Goal: Check status: Check status

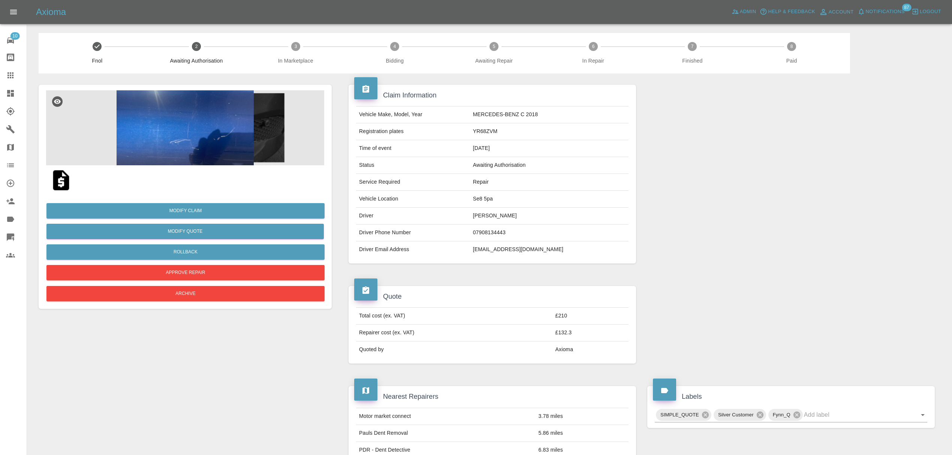
scroll to position [28, 0]
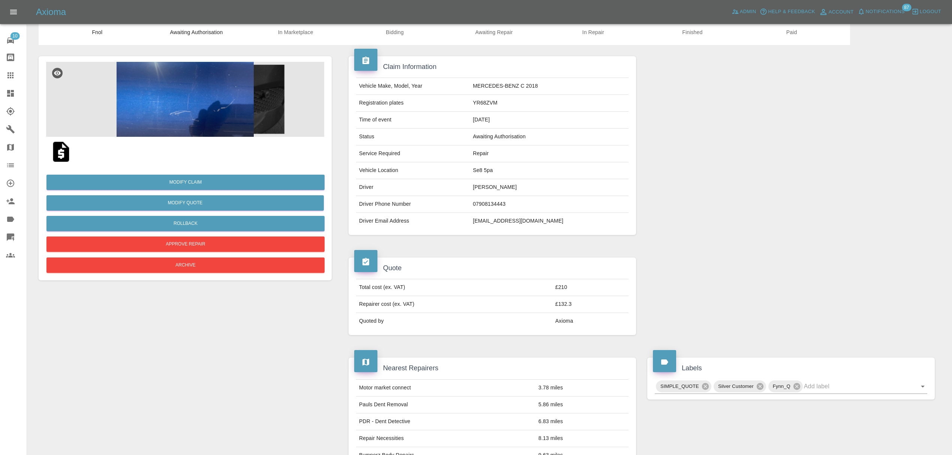
click at [7, 87] on link "Dashboard" at bounding box center [13, 93] width 27 height 18
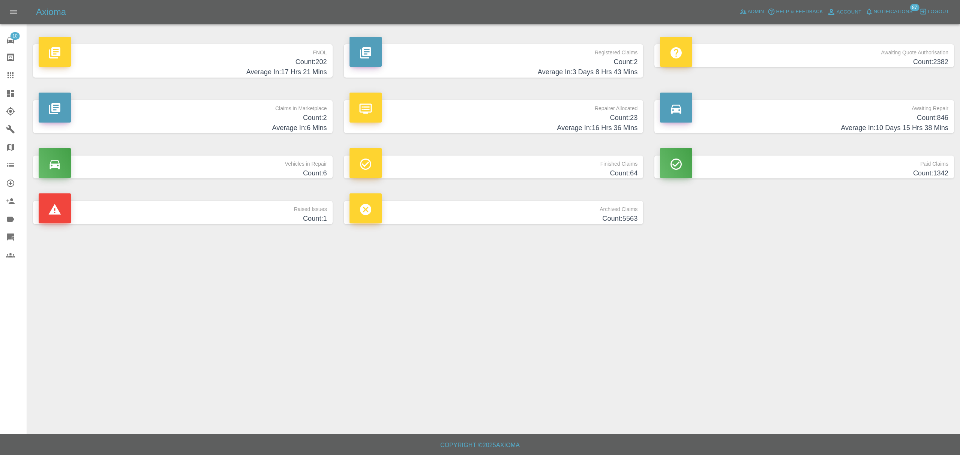
click at [299, 115] on h4 "Count: 2" at bounding box center [183, 118] width 288 height 10
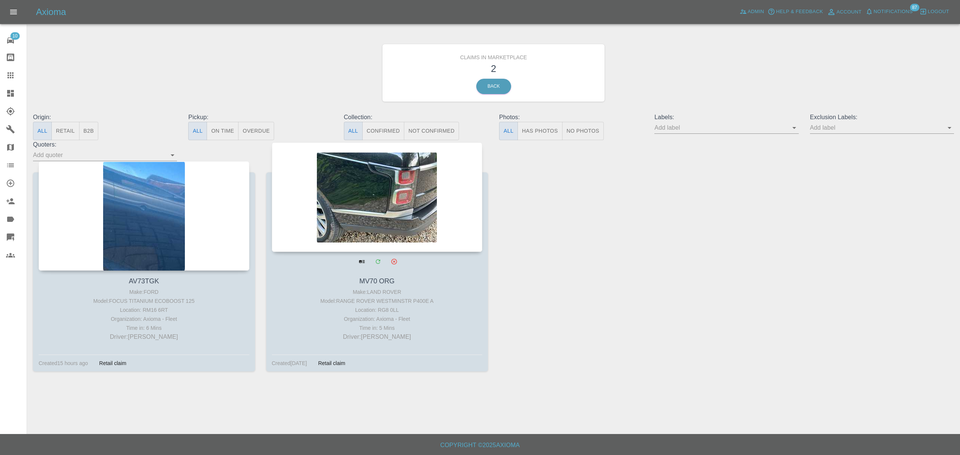
click at [401, 190] on div at bounding box center [377, 196] width 211 height 109
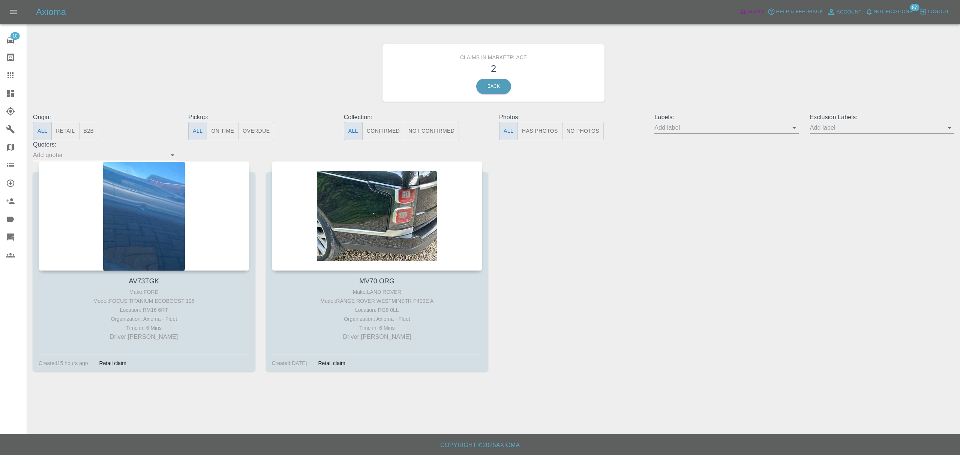
click at [754, 14] on span "Admin" at bounding box center [755, 11] width 16 height 9
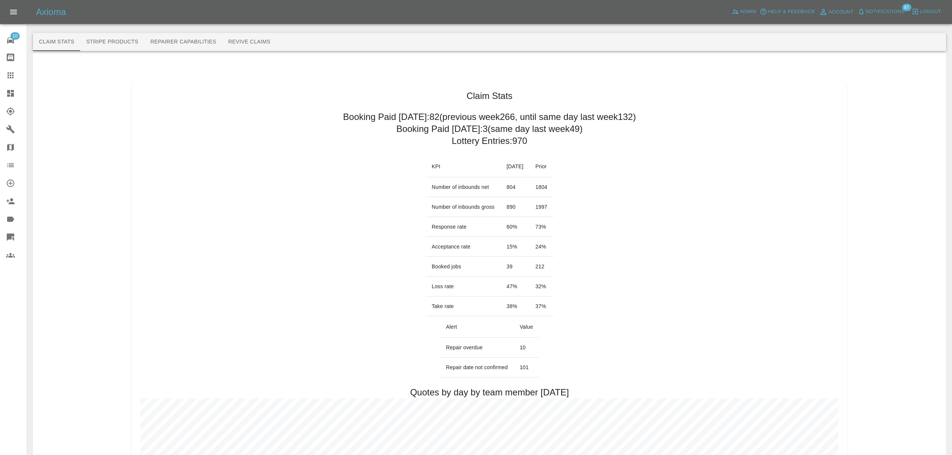
click at [869, 13] on span "Notifications" at bounding box center [885, 11] width 39 height 9
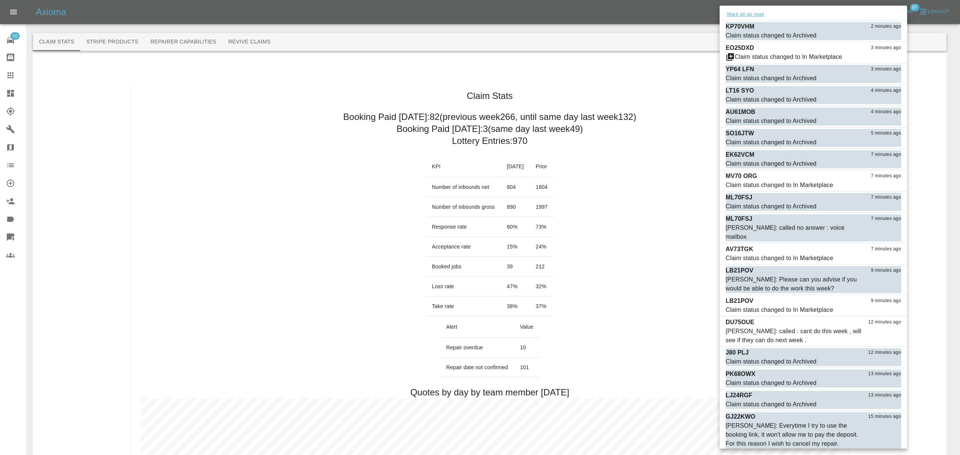
click at [759, 11] on button "Mark all as read" at bounding box center [745, 14] width 40 height 9
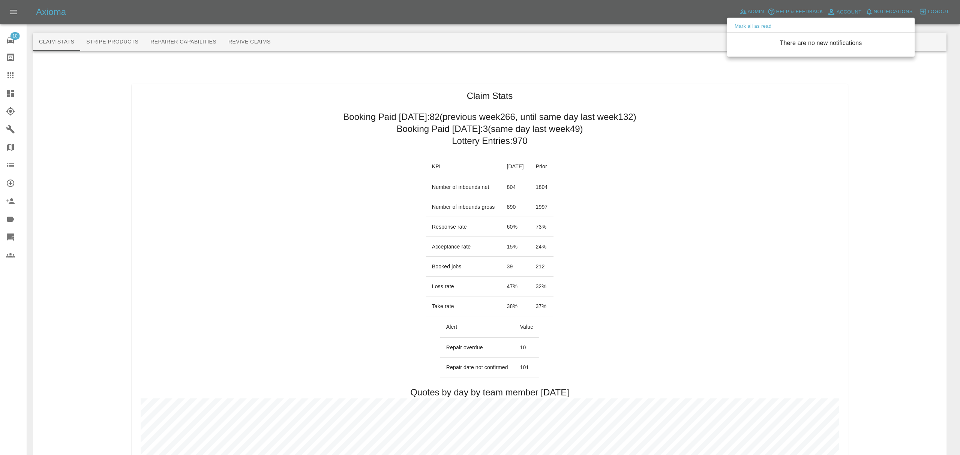
drag, startPoint x: 529, startPoint y: 101, endPoint x: 524, endPoint y: 101, distance: 5.2
click at [528, 101] on div at bounding box center [480, 227] width 960 height 455
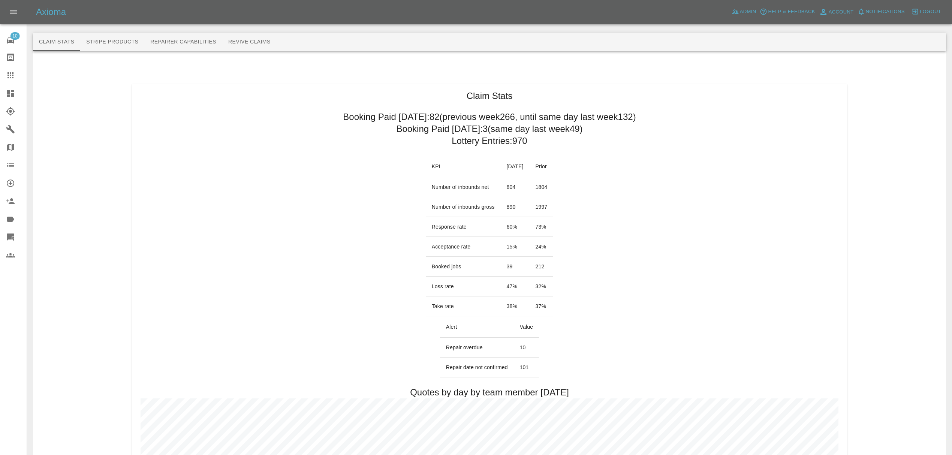
click at [8, 93] on icon at bounding box center [10, 93] width 7 height 7
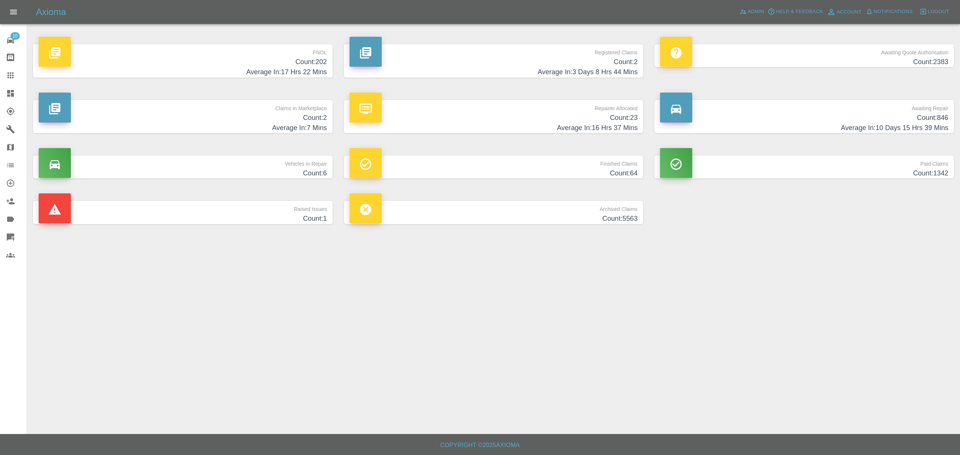
click at [284, 120] on h4 "Count: 2" at bounding box center [183, 118] width 288 height 10
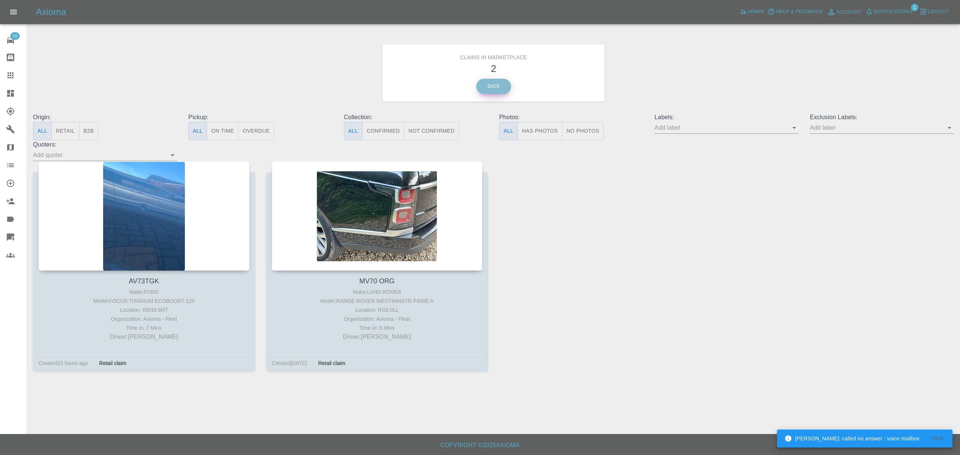
click at [488, 85] on link "Back" at bounding box center [493, 86] width 35 height 15
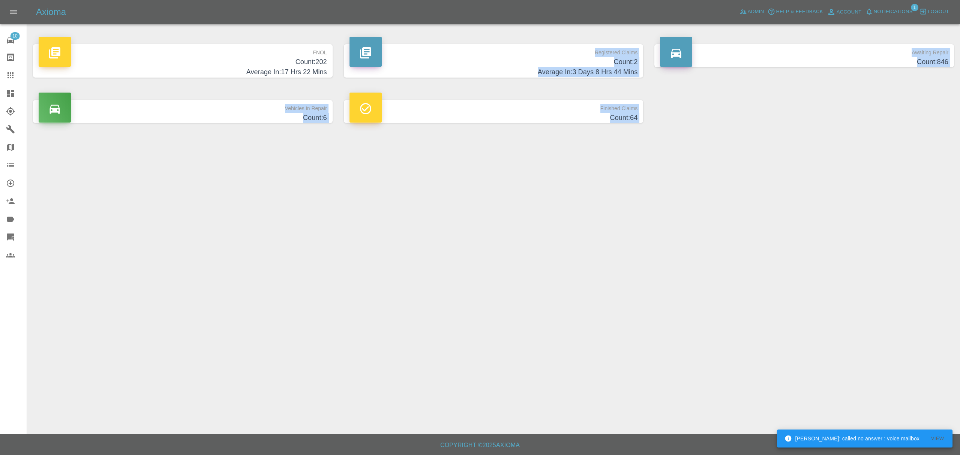
click at [488, 85] on div "FNOL Count: 202 Average In: 17 Hrs 22 Mins Registered Claims Count: 2 Average I…" at bounding box center [493, 83] width 932 height 101
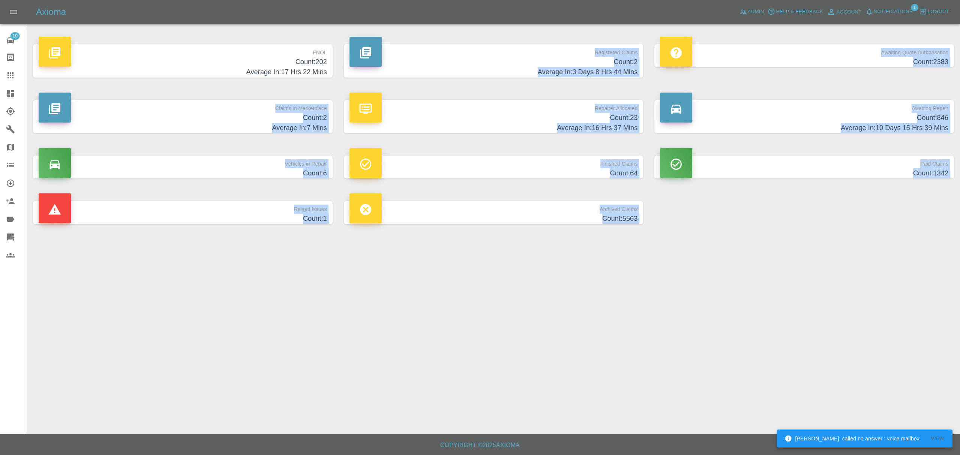
click at [368, 85] on div "Registered Claims Count: 2 Average In: 3 Days 8 Hrs 44 Mins" at bounding box center [493, 61] width 311 height 56
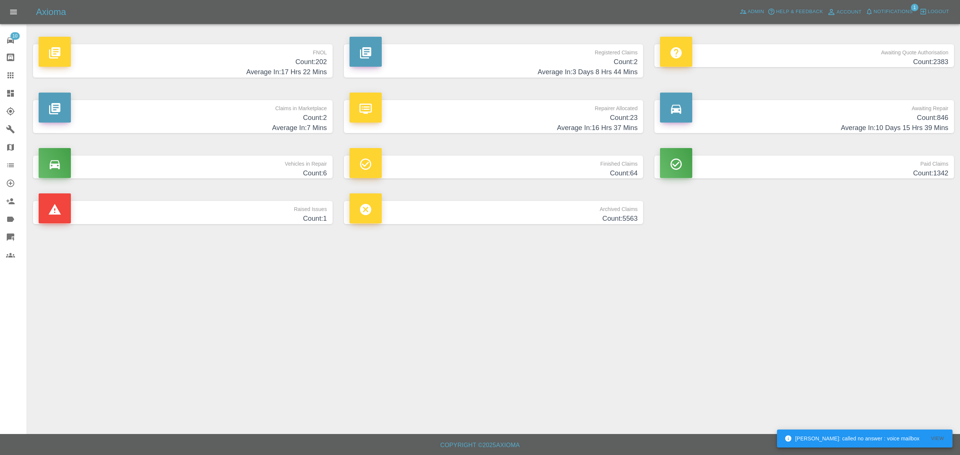
click at [308, 66] on h4 "Count: 202" at bounding box center [183, 62] width 288 height 10
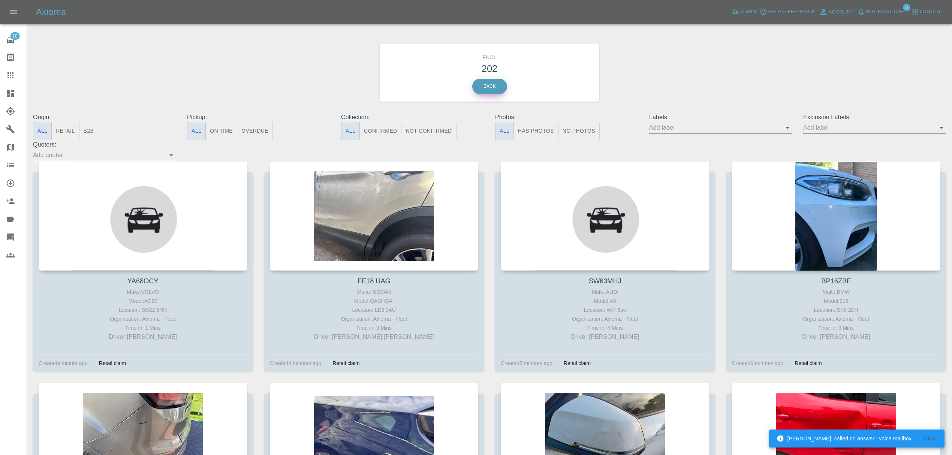
click at [493, 84] on link "Back" at bounding box center [489, 86] width 35 height 15
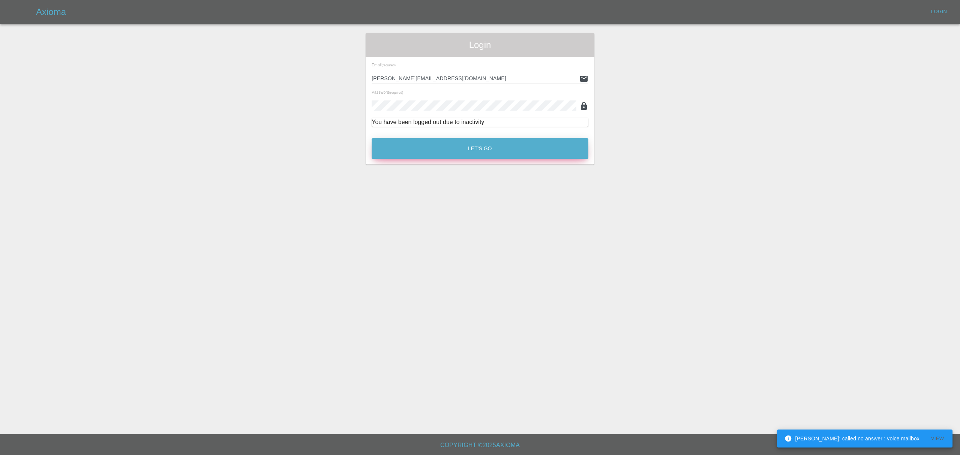
click at [452, 149] on button "Let's Go" at bounding box center [479, 148] width 217 height 21
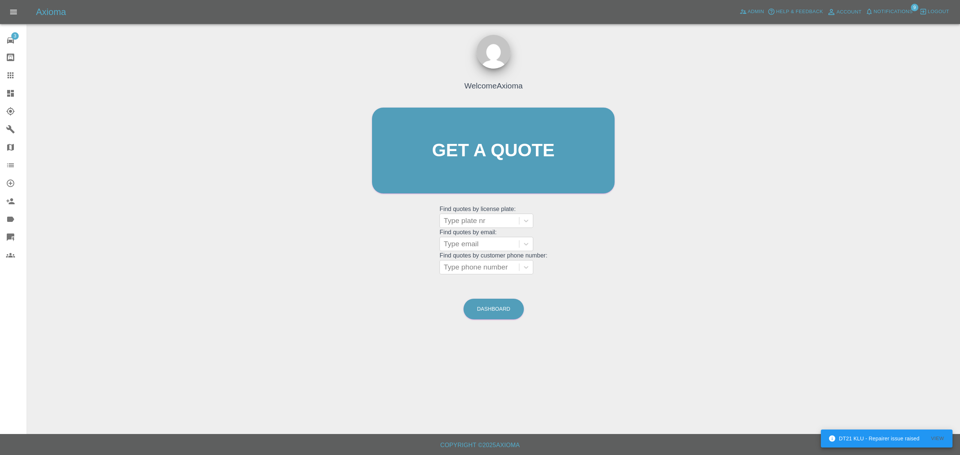
click at [19, 98] on link "Dashboard" at bounding box center [13, 93] width 27 height 18
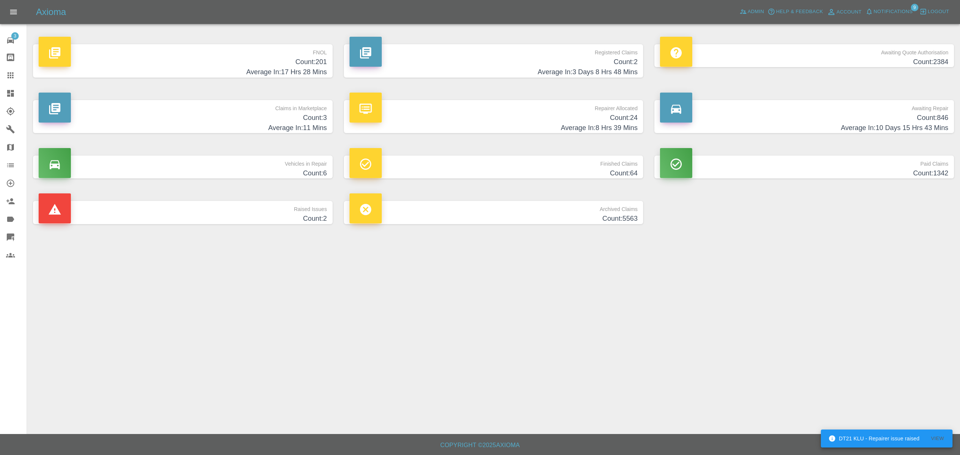
click at [309, 124] on h4 "Average In: 11 Mins" at bounding box center [183, 128] width 288 height 10
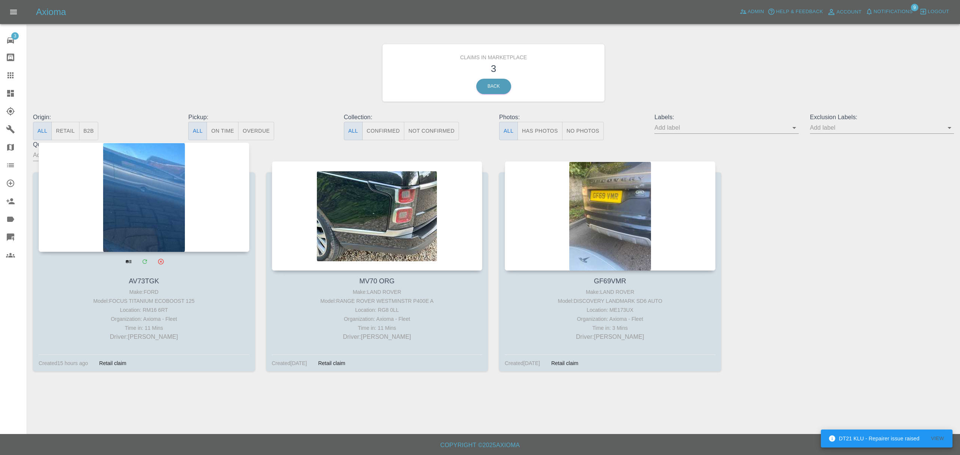
click at [171, 201] on div at bounding box center [144, 196] width 211 height 109
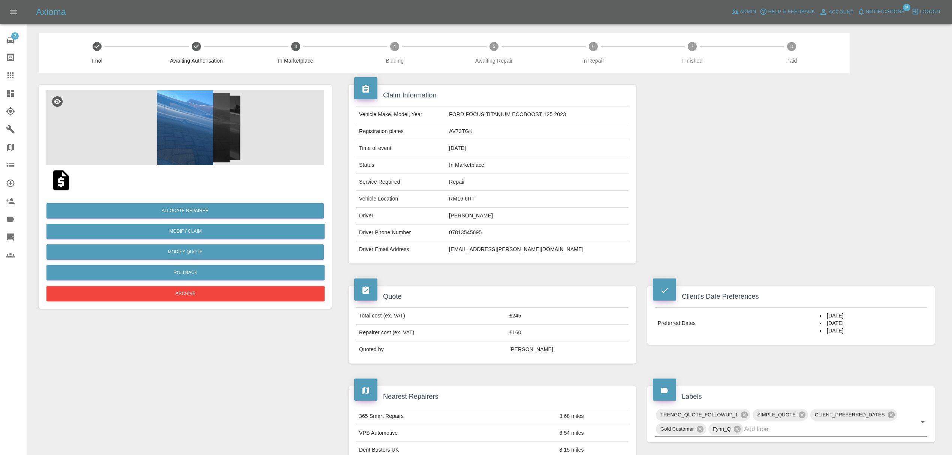
click at [11, 95] on icon at bounding box center [10, 93] width 7 height 7
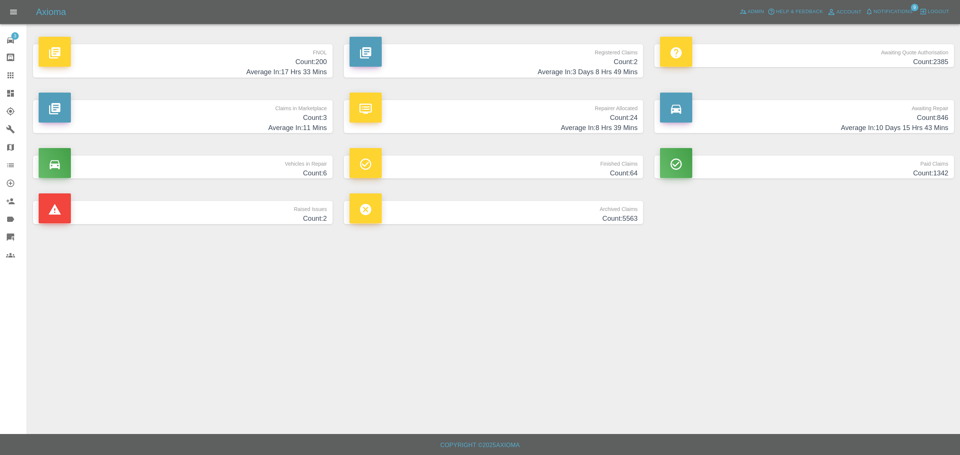
click at [789, 58] on h4 "Count: 2385" at bounding box center [804, 62] width 288 height 10
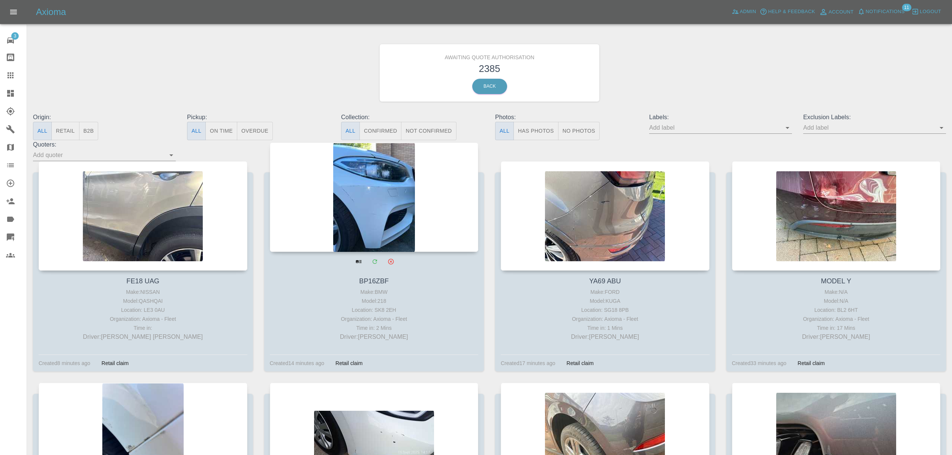
click at [356, 228] on div at bounding box center [374, 196] width 209 height 109
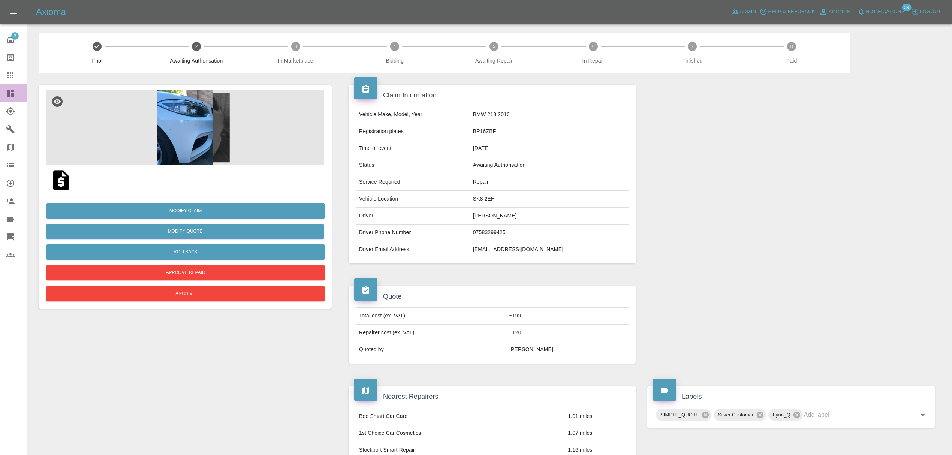
click at [10, 90] on icon at bounding box center [10, 93] width 7 height 7
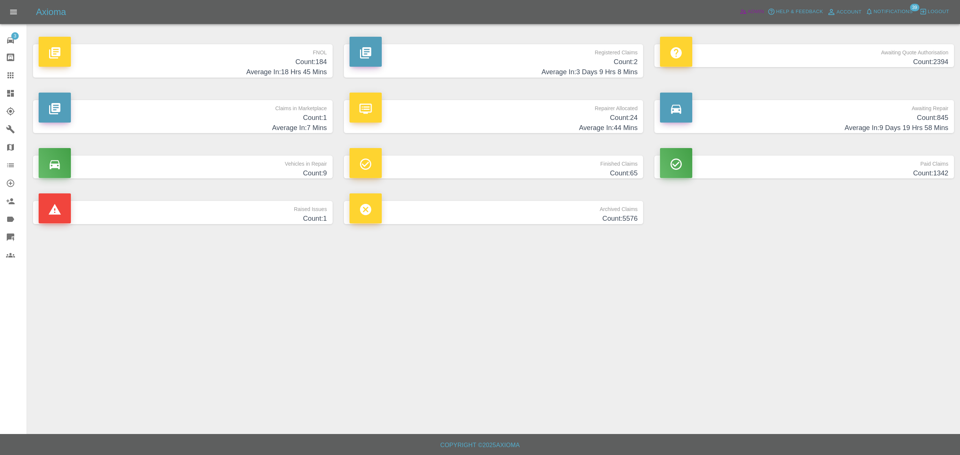
click at [753, 9] on span "Admin" at bounding box center [755, 11] width 16 height 9
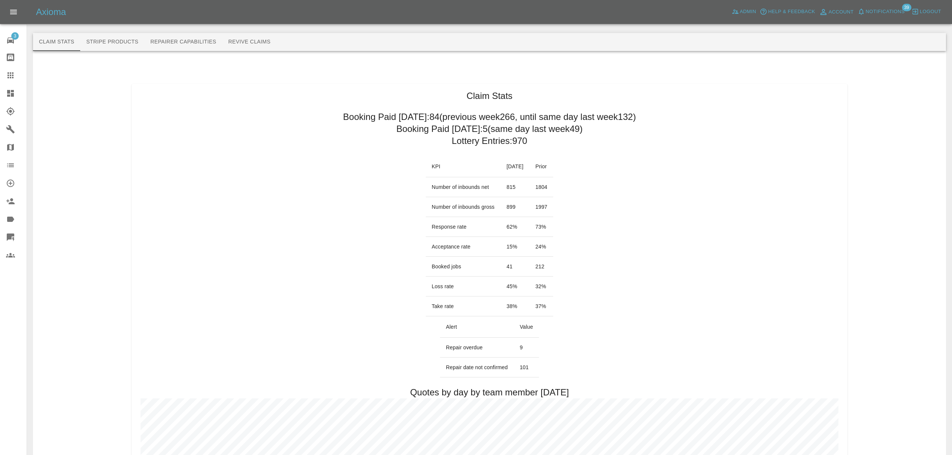
click at [870, 10] on span "Notifications" at bounding box center [885, 11] width 39 height 9
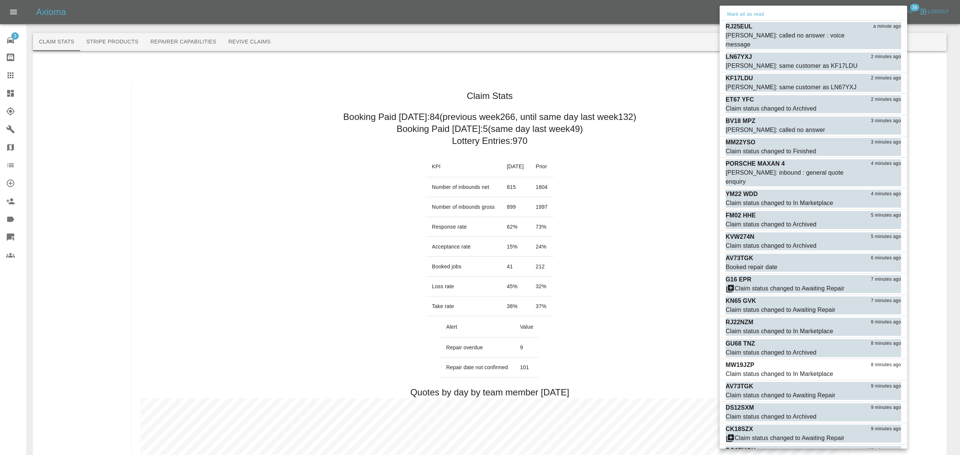
click at [759, 19] on div "Mark all as read" at bounding box center [812, 15] width 187 height 12
click at [759, 16] on button "Mark all as read" at bounding box center [745, 14] width 40 height 9
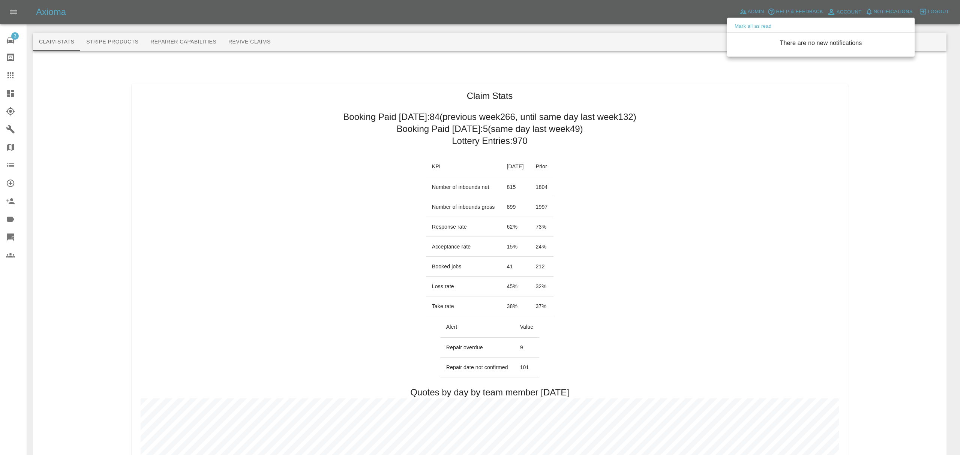
click at [375, 70] on div at bounding box center [480, 227] width 960 height 455
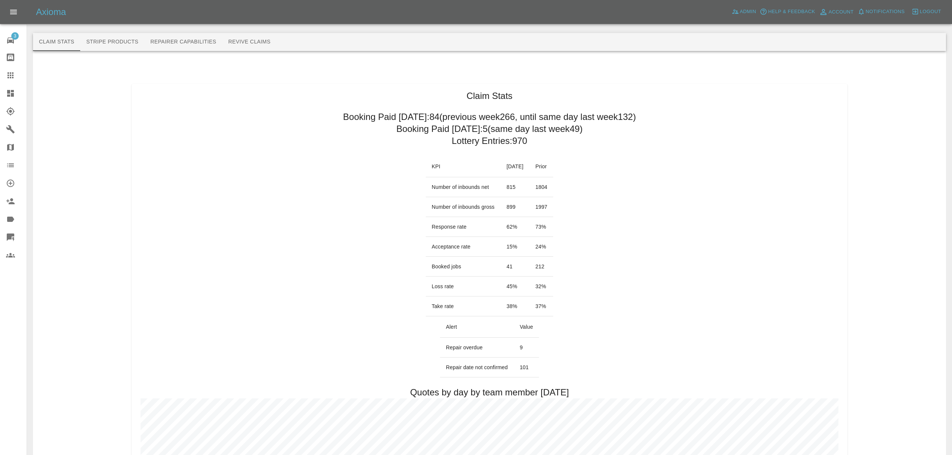
click at [14, 93] on icon at bounding box center [10, 93] width 9 height 9
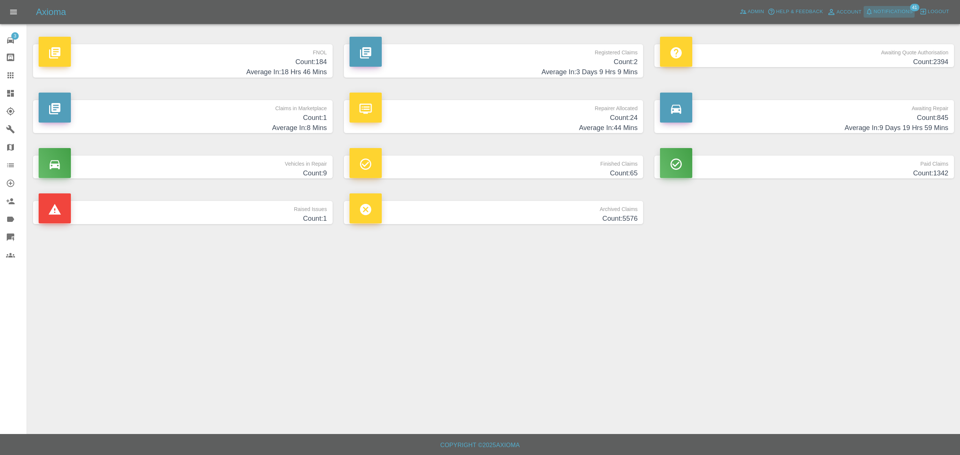
click at [891, 6] on button "Notifications" at bounding box center [888, 12] width 51 height 12
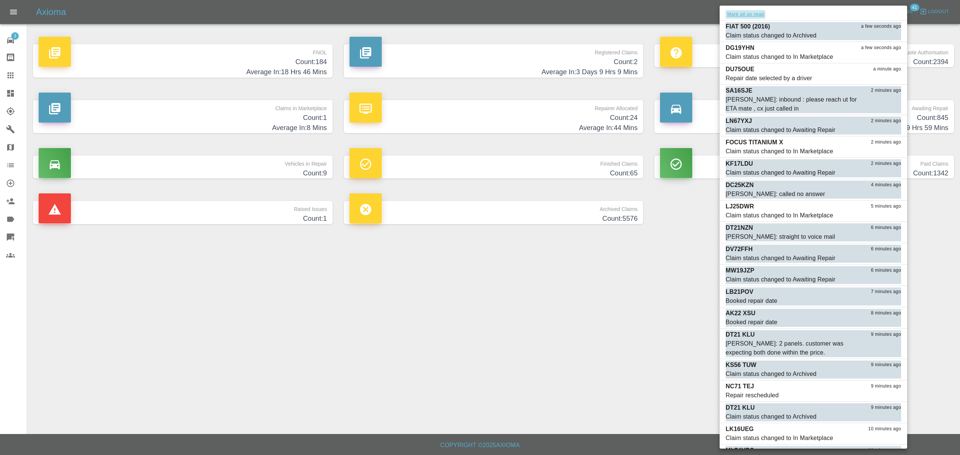
click at [759, 14] on button "Mark all as read" at bounding box center [745, 14] width 40 height 9
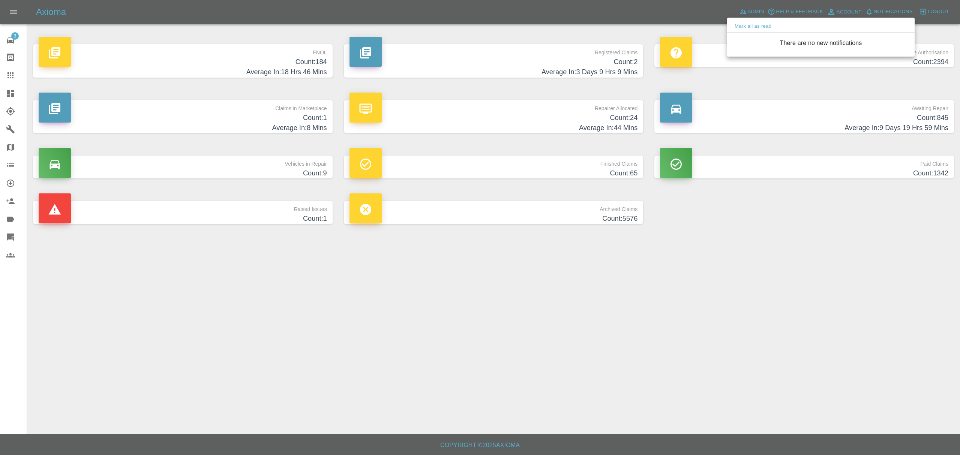
click at [697, 249] on div at bounding box center [480, 227] width 960 height 455
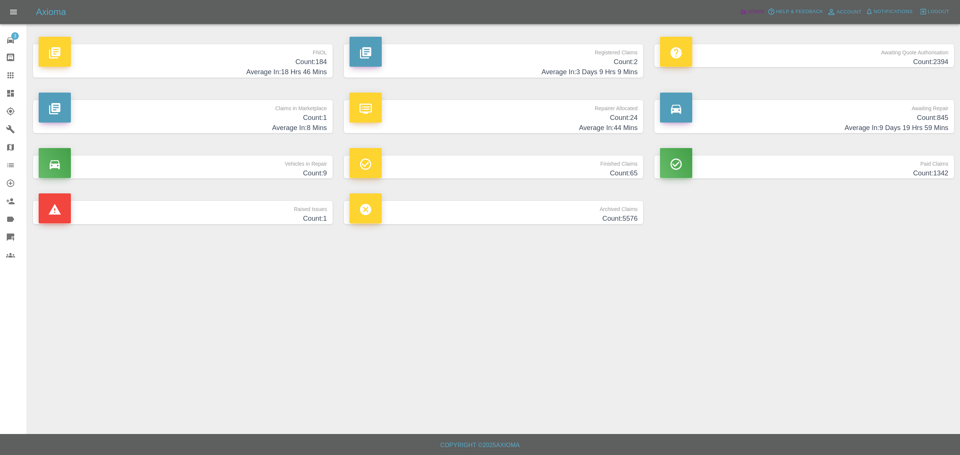
click at [753, 10] on span "Admin" at bounding box center [755, 11] width 16 height 9
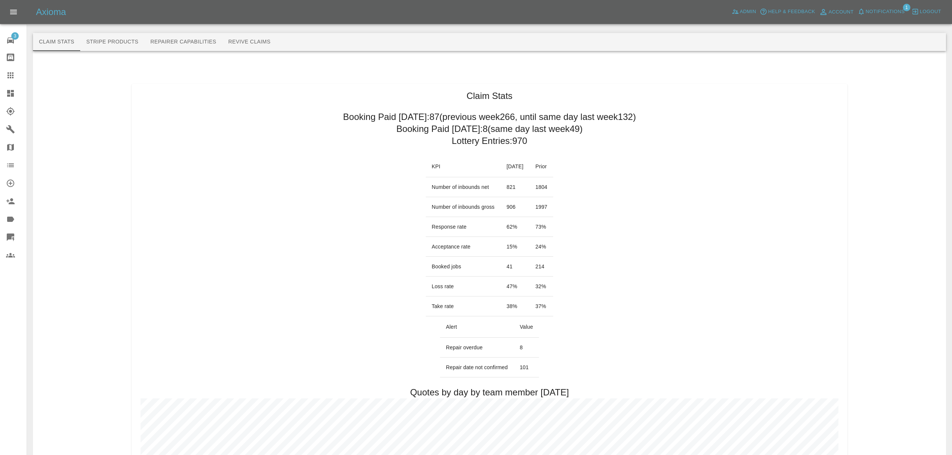
click at [898, 11] on span "Notifications" at bounding box center [885, 11] width 39 height 9
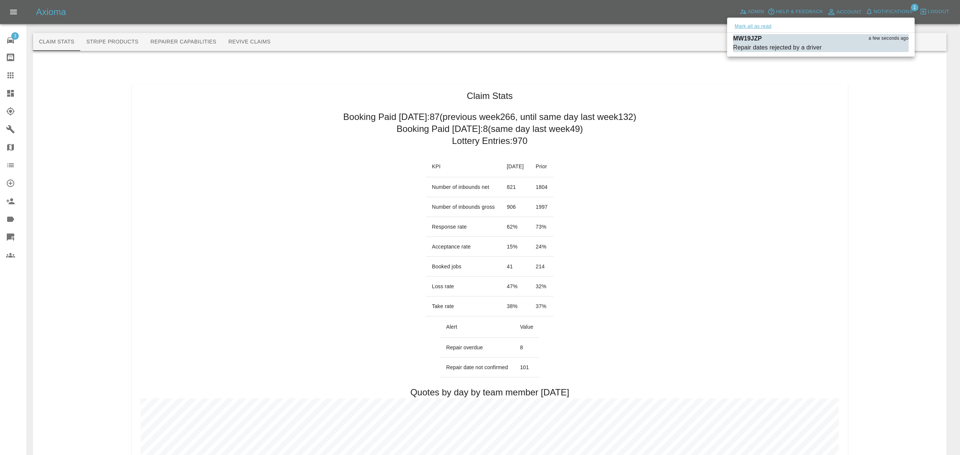
click at [756, 28] on button "Mark all as read" at bounding box center [753, 26] width 40 height 9
click at [367, 32] on div at bounding box center [480, 227] width 960 height 455
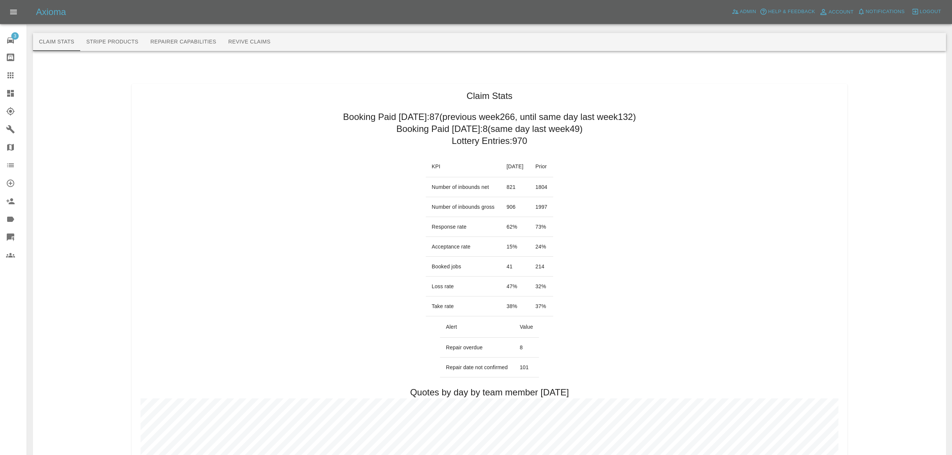
click at [10, 87] on link "Dashboard" at bounding box center [13, 93] width 27 height 18
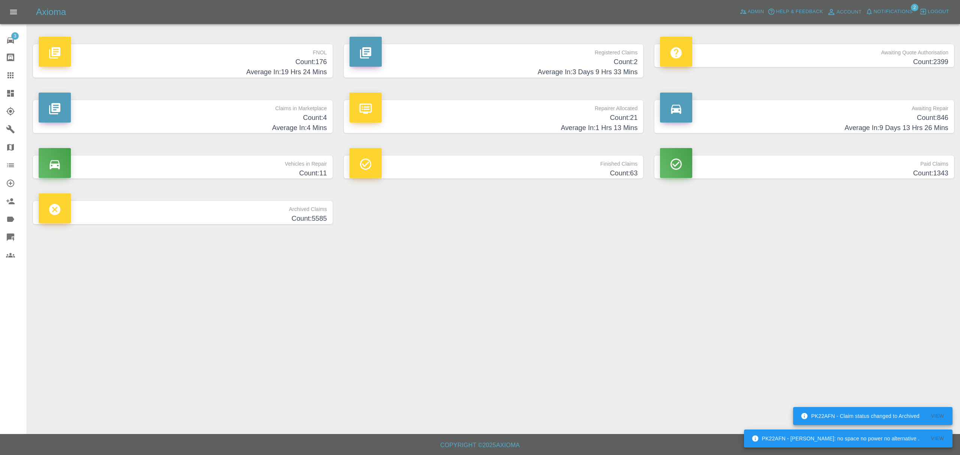
click at [876, 9] on span "Notifications" at bounding box center [892, 11] width 39 height 9
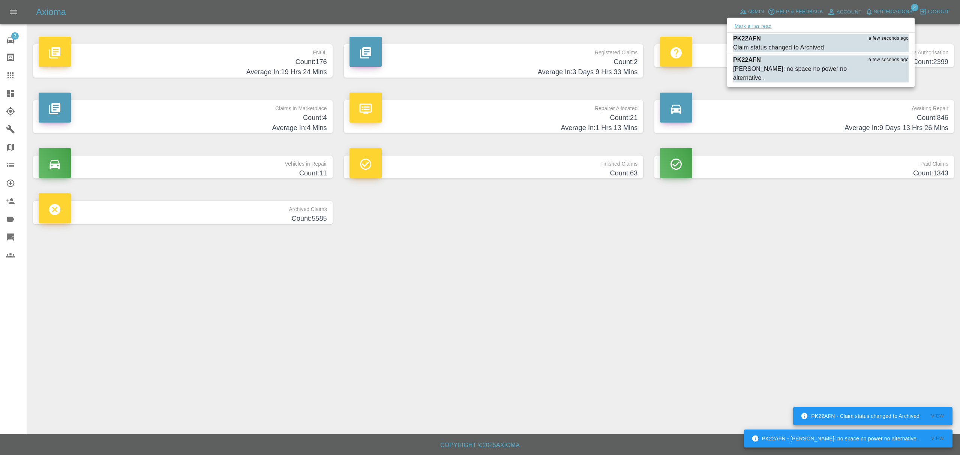
click at [762, 26] on button "Mark all as read" at bounding box center [753, 26] width 40 height 9
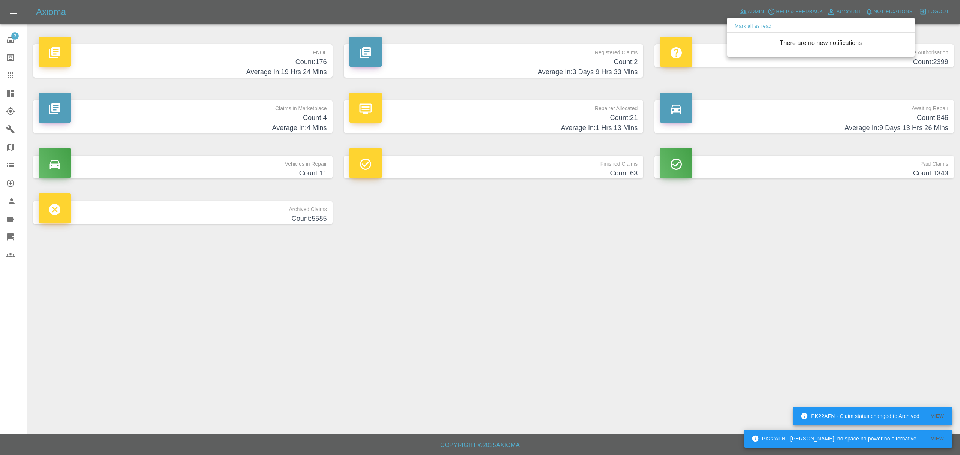
click at [711, 304] on div at bounding box center [480, 227] width 960 height 455
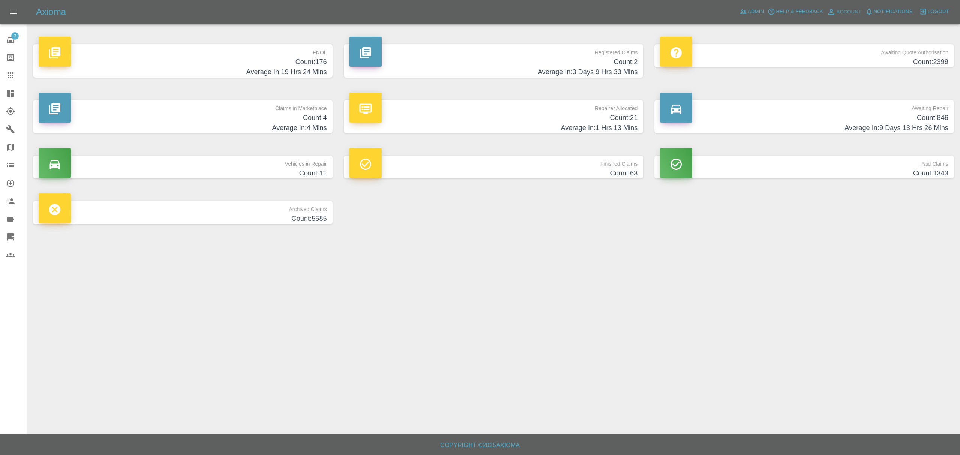
click at [255, 106] on p "Claims in Marketplace" at bounding box center [183, 106] width 288 height 13
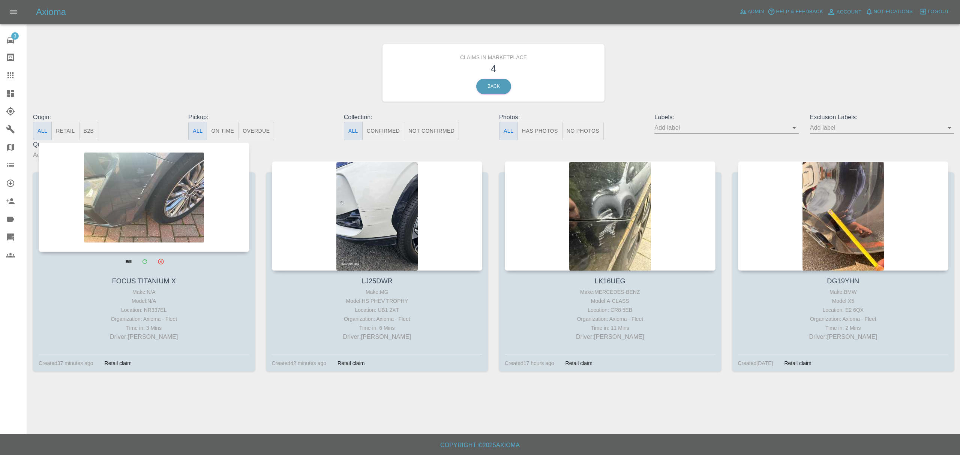
click at [160, 186] on div at bounding box center [144, 196] width 211 height 109
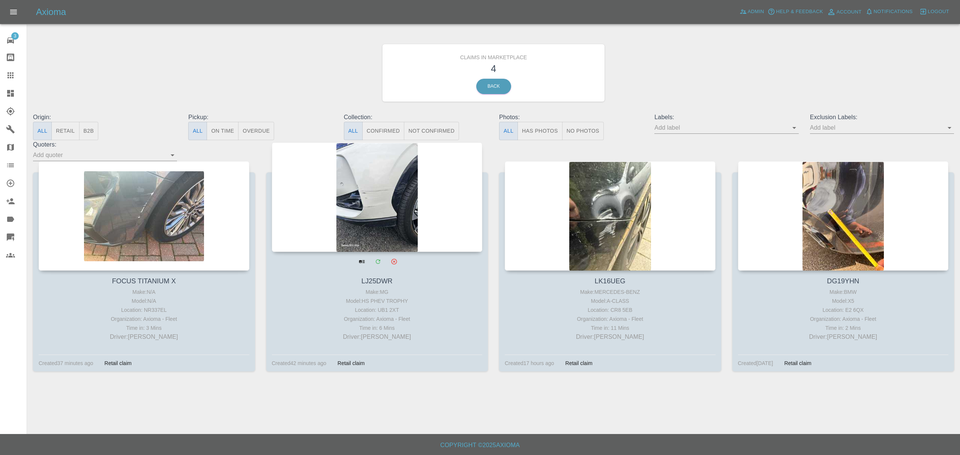
click at [338, 183] on div at bounding box center [377, 196] width 211 height 109
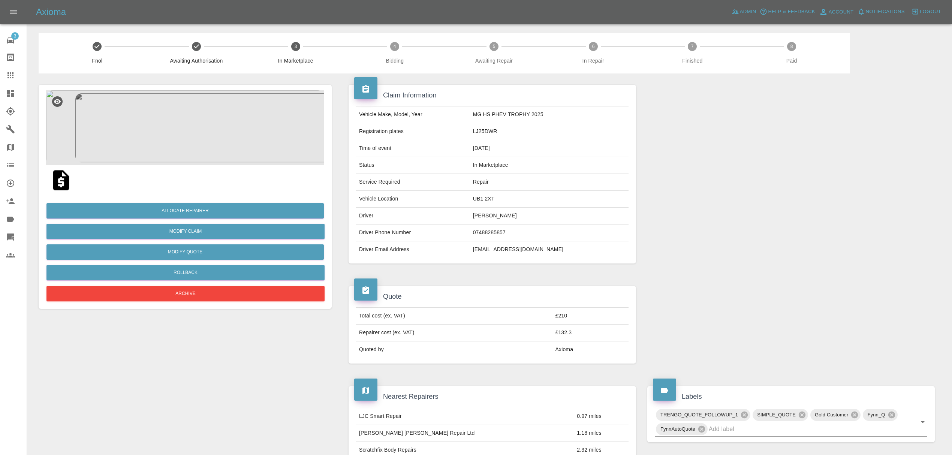
click at [195, 142] on img at bounding box center [185, 127] width 278 height 75
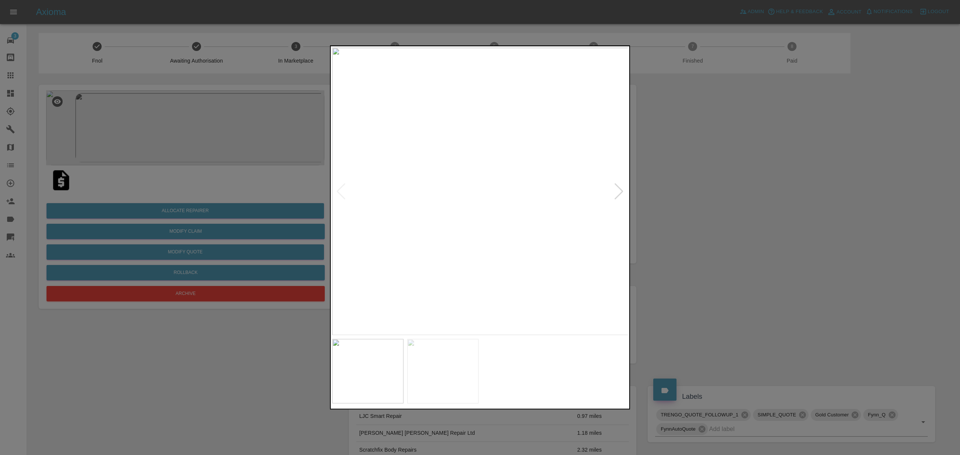
click at [618, 185] on div at bounding box center [619, 191] width 10 height 16
click at [714, 197] on div at bounding box center [480, 227] width 960 height 455
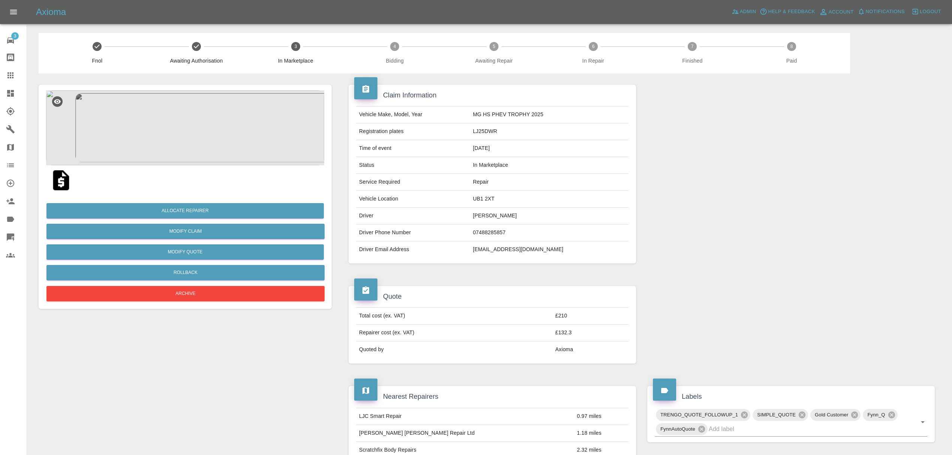
click at [182, 125] on img at bounding box center [185, 127] width 278 height 75
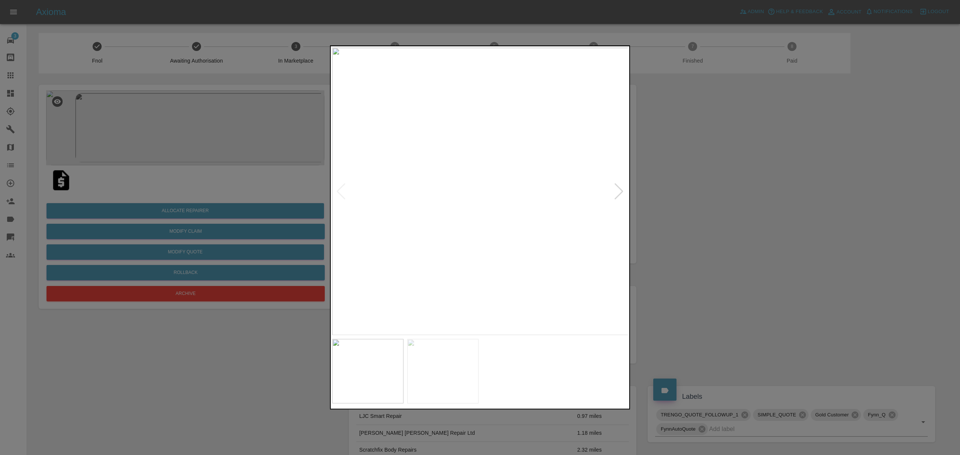
click at [616, 201] on img at bounding box center [480, 191] width 296 height 287
click at [616, 200] on img at bounding box center [480, 191] width 296 height 287
click at [618, 193] on div at bounding box center [619, 191] width 10 height 16
click at [669, 196] on div at bounding box center [480, 227] width 960 height 455
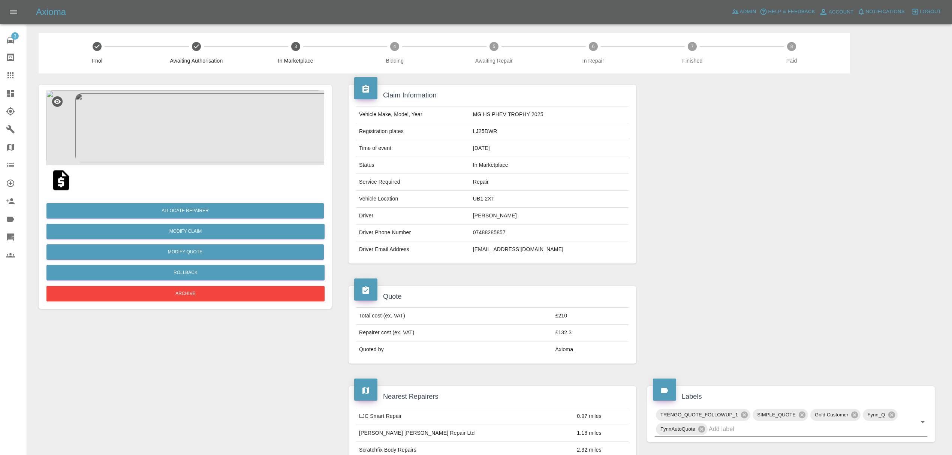
click at [58, 179] on img at bounding box center [61, 180] width 24 height 24
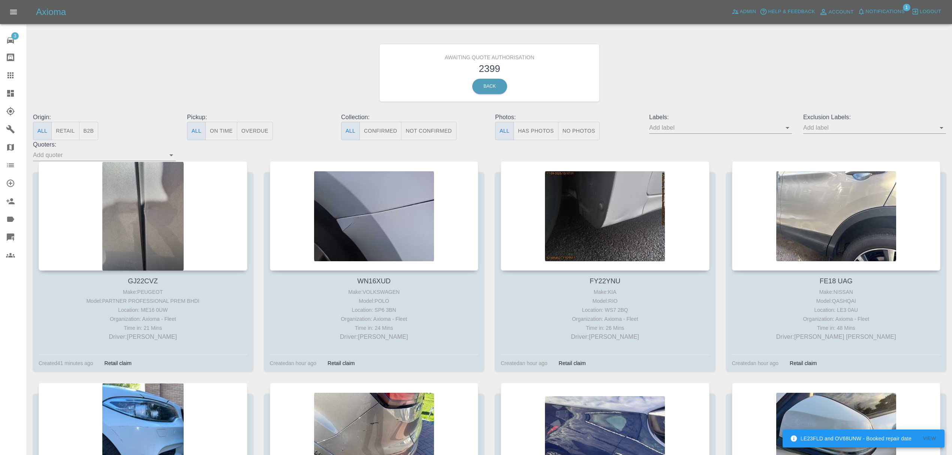
drag, startPoint x: 933, startPoint y: 437, endPoint x: 922, endPoint y: 446, distance: 13.9
click at [922, 446] on div "LE23FLD and OV68UNW - Booked repair date View" at bounding box center [864, 439] width 162 height 18
click at [931, 435] on button "View" at bounding box center [930, 439] width 24 height 12
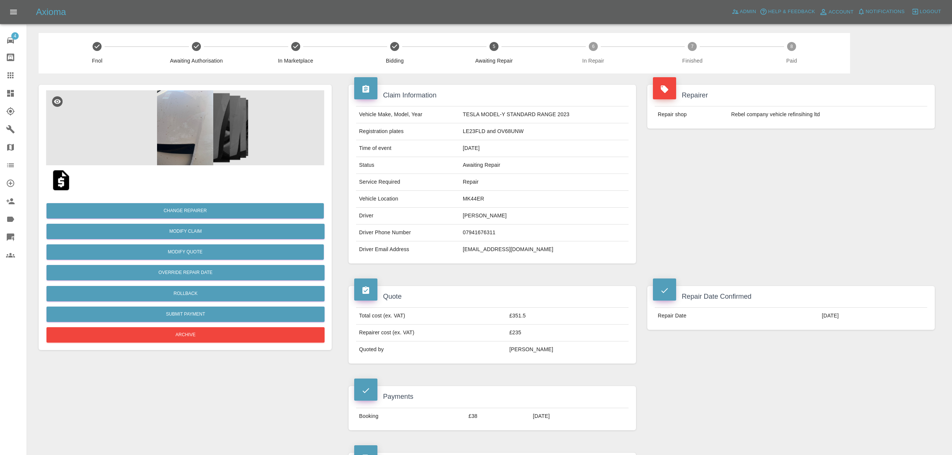
click at [12, 94] on icon at bounding box center [10, 93] width 7 height 7
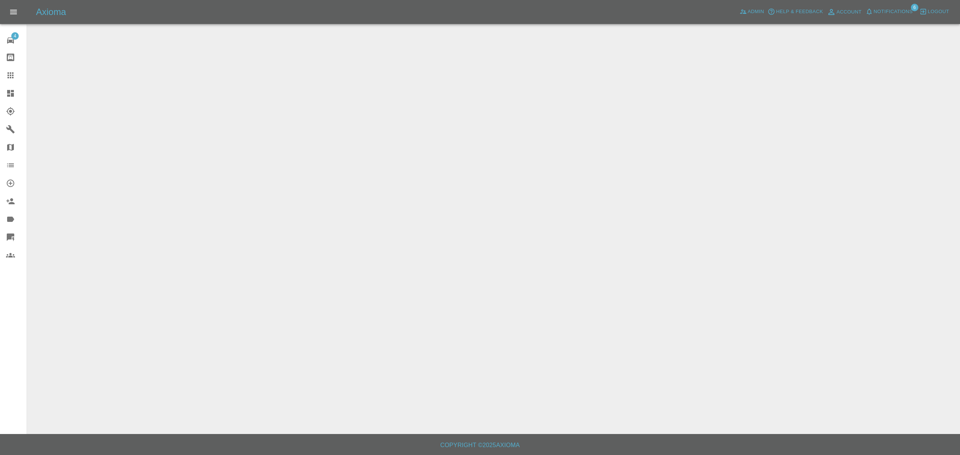
drag, startPoint x: 4, startPoint y: 90, endPoint x: 377, endPoint y: 148, distance: 377.8
click at [4, 90] on link "Dashboard" at bounding box center [13, 93] width 27 height 18
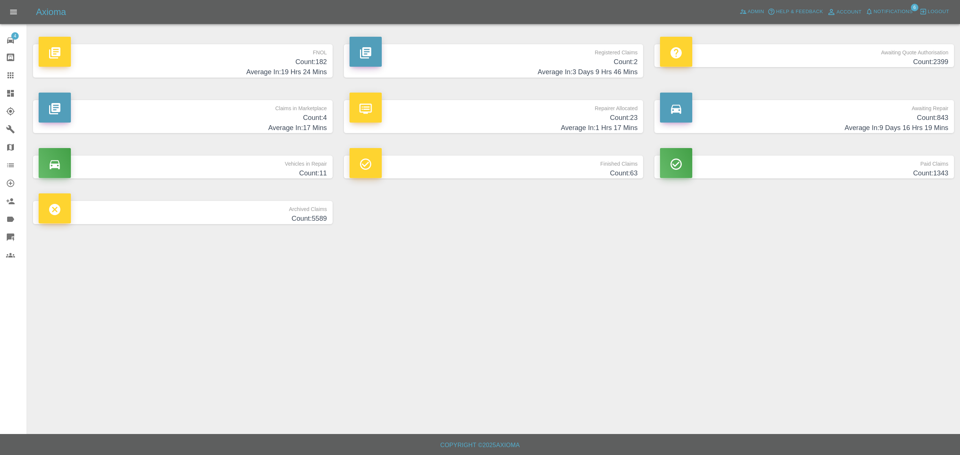
click at [301, 126] on h4 "Average In: 17 Mins" at bounding box center [183, 128] width 288 height 10
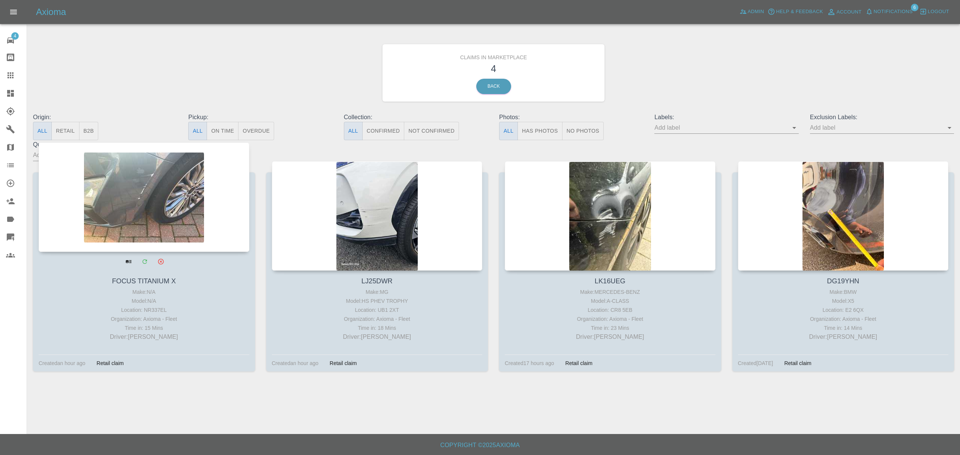
click at [205, 183] on div at bounding box center [144, 196] width 211 height 109
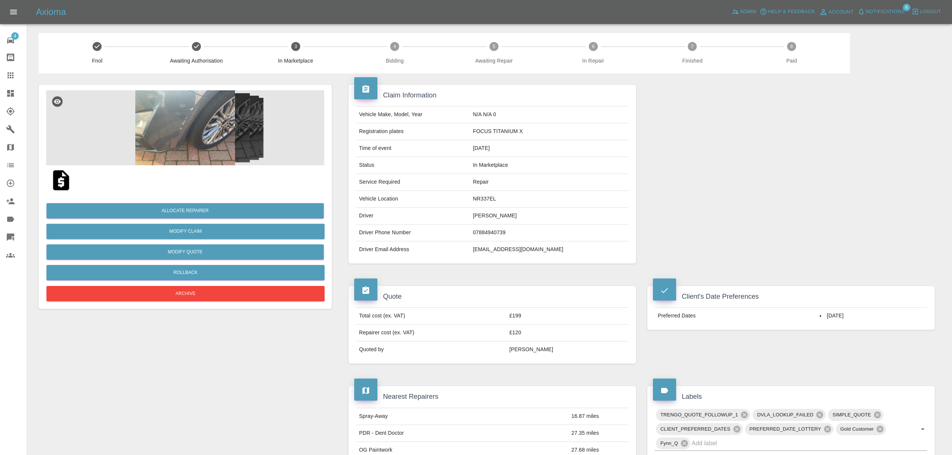
click at [9, 99] on link "Dashboard" at bounding box center [13, 93] width 27 height 18
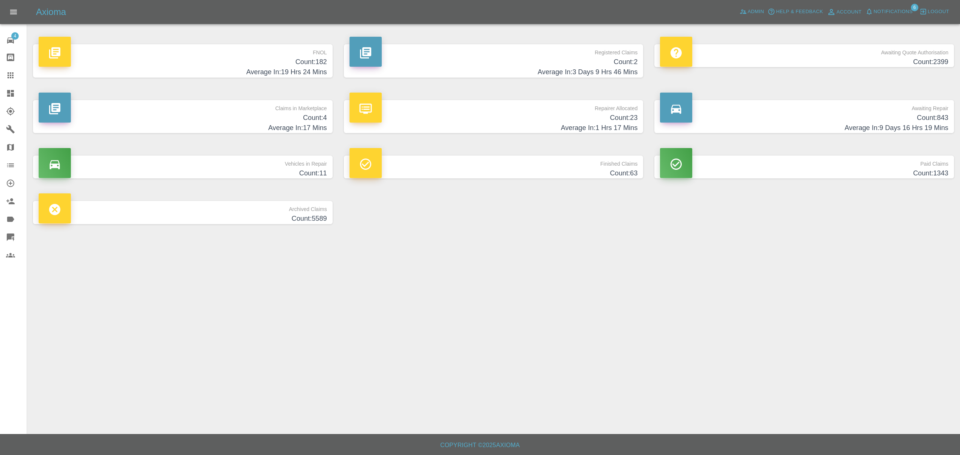
click at [282, 114] on h4 "Count: 4" at bounding box center [183, 118] width 288 height 10
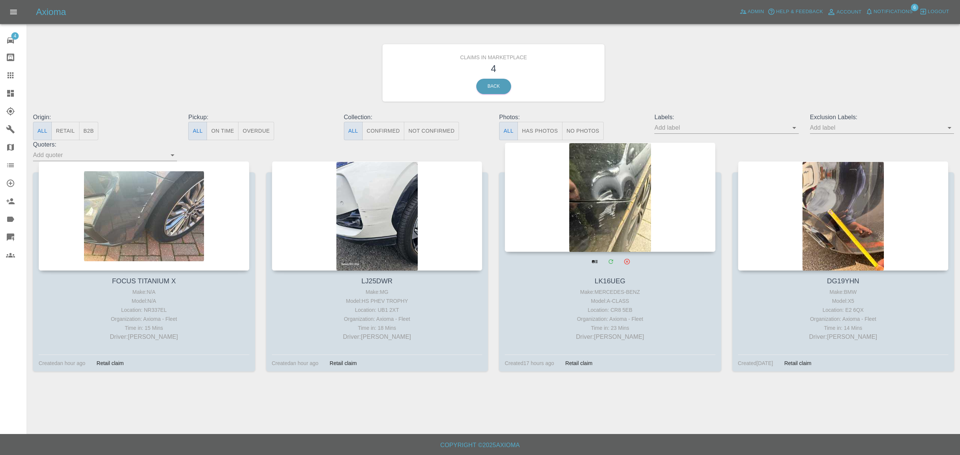
click at [613, 186] on div at bounding box center [609, 196] width 211 height 109
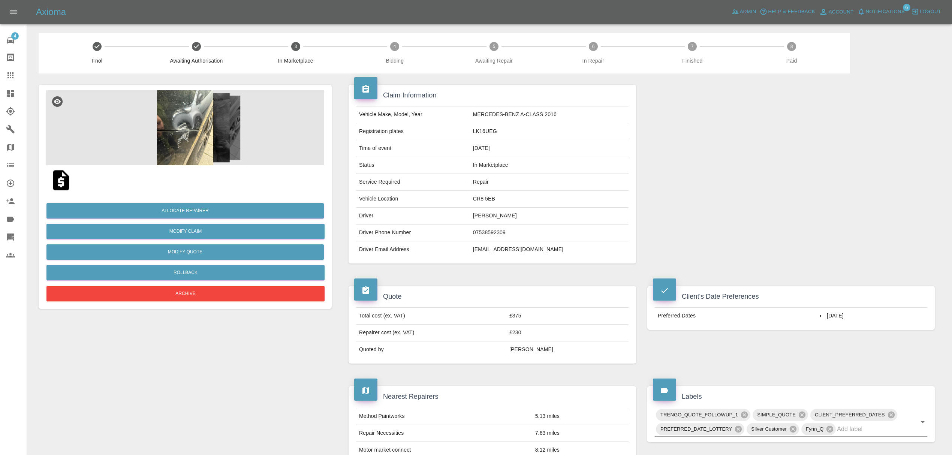
click at [10, 96] on icon at bounding box center [10, 93] width 7 height 7
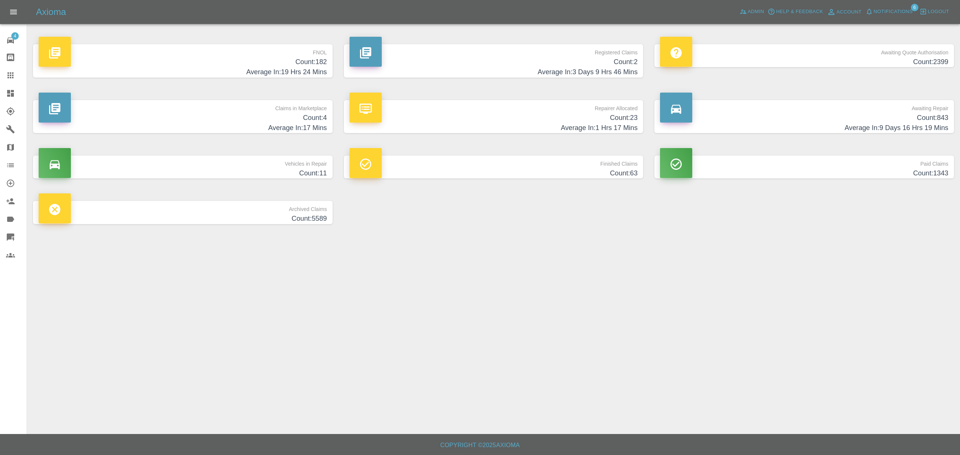
click at [294, 114] on h4 "Count: 4" at bounding box center [183, 118] width 288 height 10
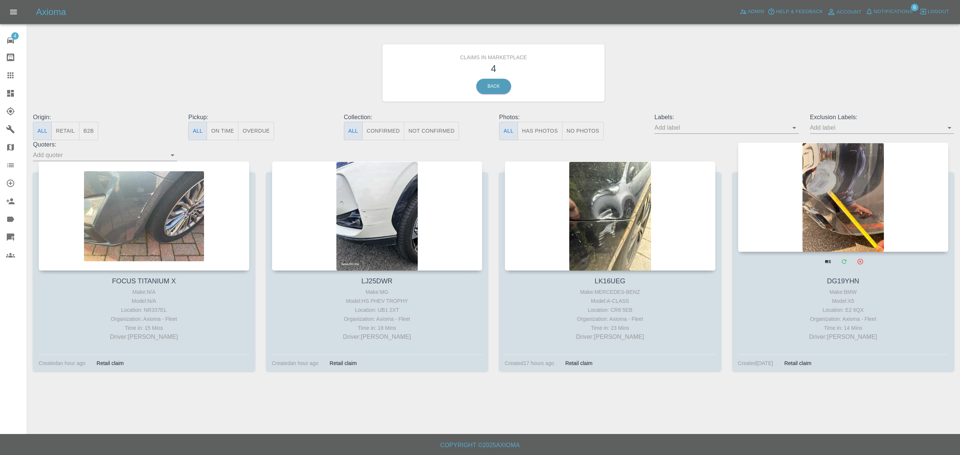
click at [881, 223] on div at bounding box center [843, 196] width 211 height 109
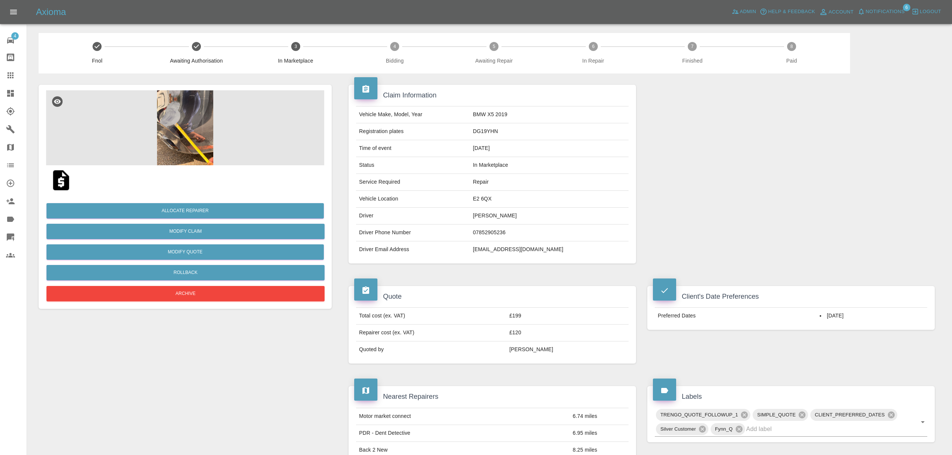
click at [9, 89] on icon at bounding box center [10, 93] width 9 height 9
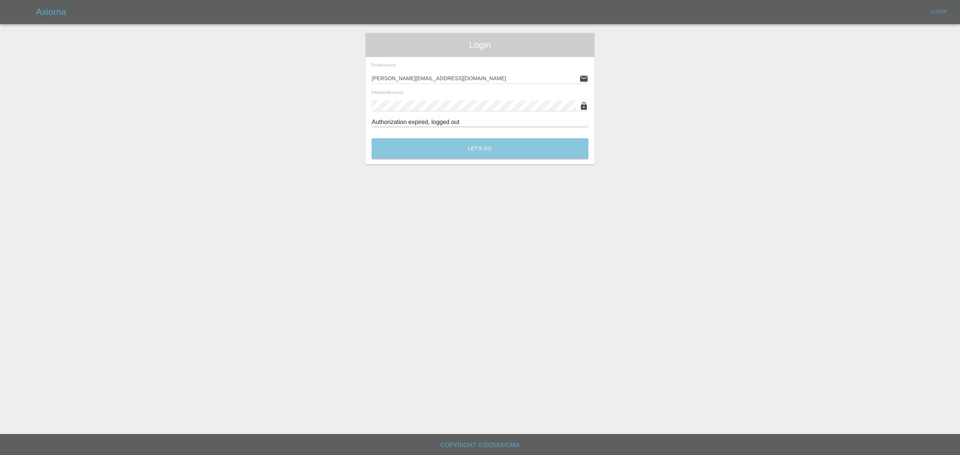
click at [477, 156] on button "Let's Go" at bounding box center [479, 148] width 217 height 21
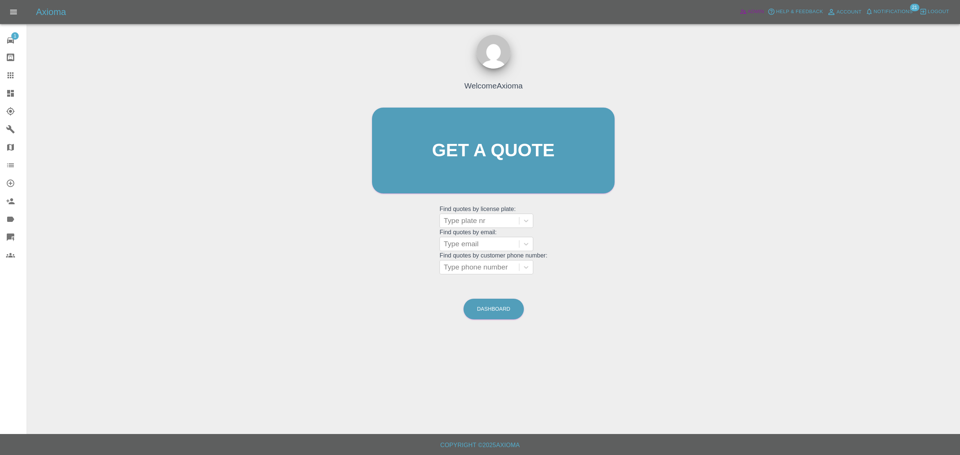
click at [745, 12] on icon at bounding box center [742, 11] width 7 height 7
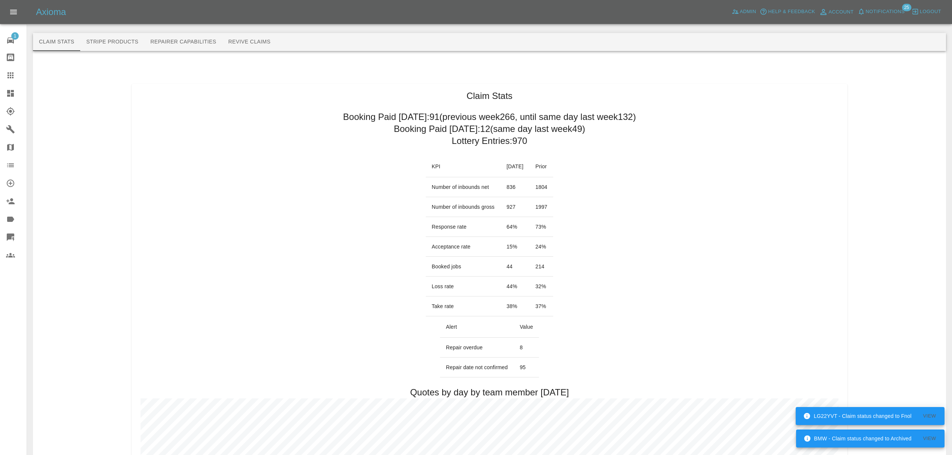
click at [876, 10] on span "Notifications" at bounding box center [885, 11] width 39 height 9
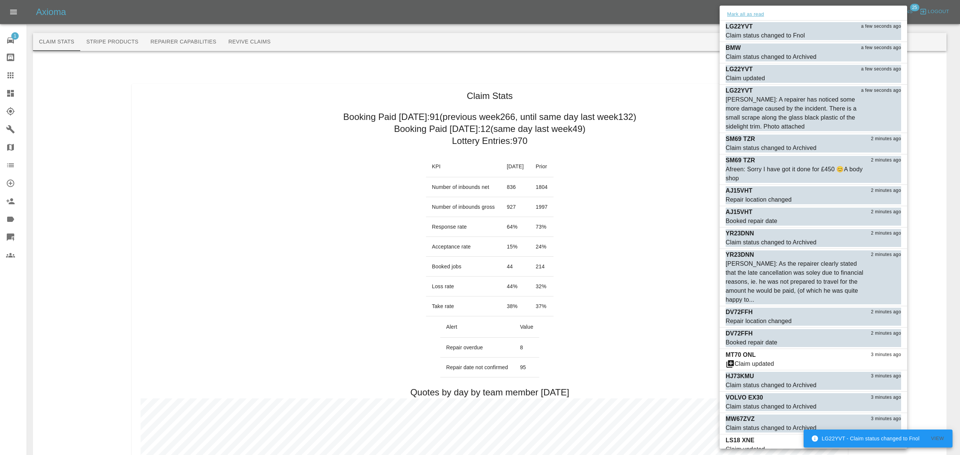
click at [738, 11] on button "Mark all as read" at bounding box center [745, 14] width 40 height 9
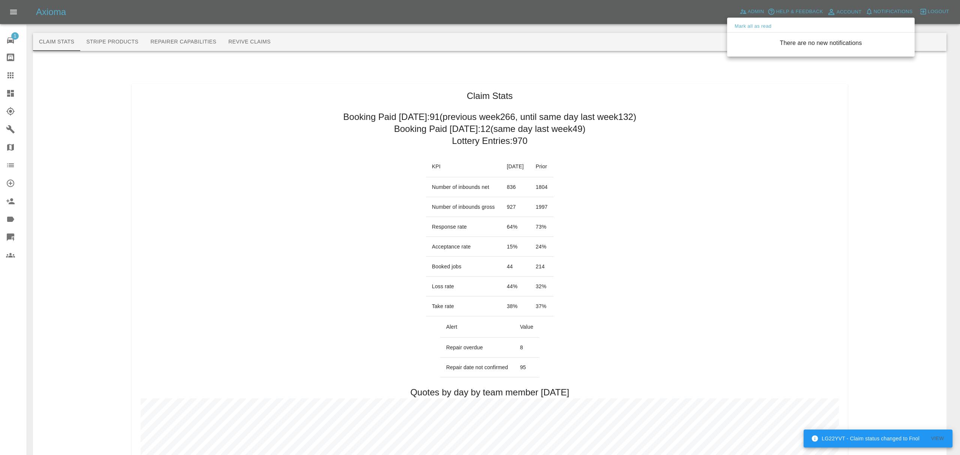
drag, startPoint x: 638, startPoint y: 73, endPoint x: 386, endPoint y: 79, distance: 251.6
click at [633, 73] on div at bounding box center [480, 227] width 960 height 455
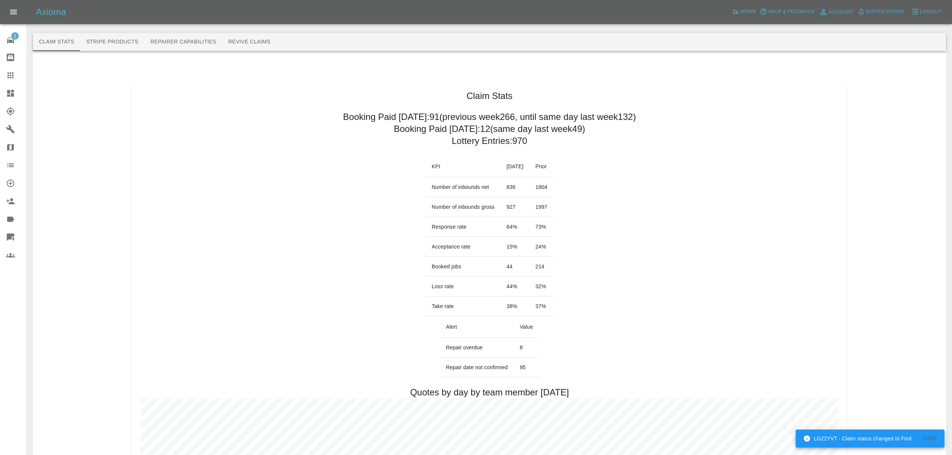
click at [8, 94] on icon at bounding box center [10, 93] width 9 height 9
